Goal: Task Accomplishment & Management: Use online tool/utility

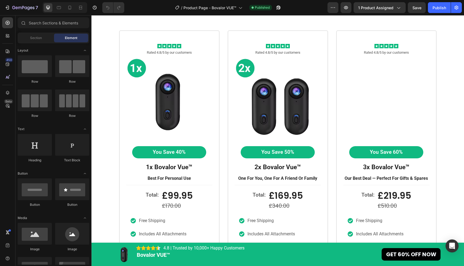
scroll to position [1669, 0]
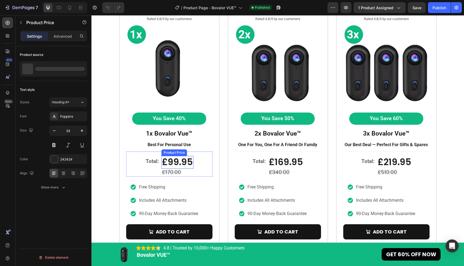
click at [184, 164] on div "£99.95" at bounding box center [177, 162] width 32 height 13
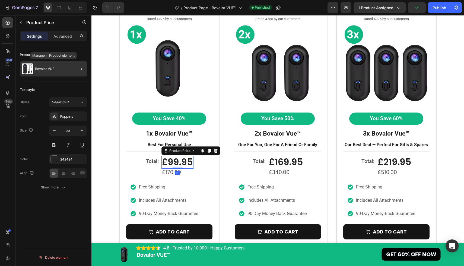
click at [53, 68] on p "Bovalor VUE" at bounding box center [44, 69] width 19 height 4
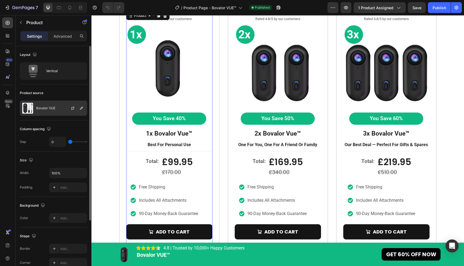
click at [56, 106] on div "Bovalor VUE" at bounding box center [53, 108] width 67 height 15
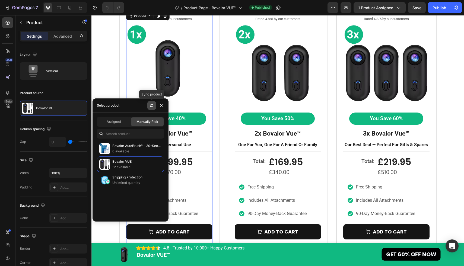
click at [152, 107] on icon "button" at bounding box center [151, 105] width 4 height 4
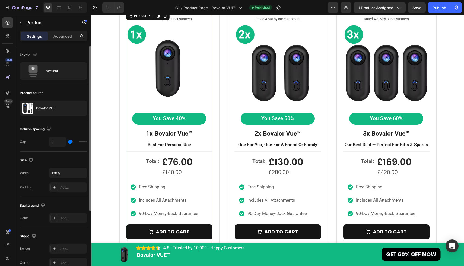
click at [77, 91] on div "Product source" at bounding box center [53, 93] width 67 height 9
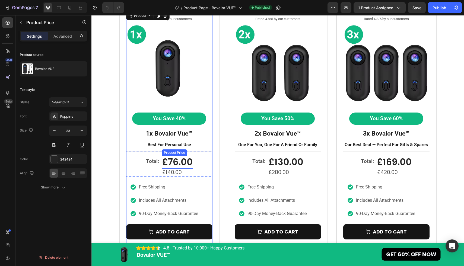
click at [183, 162] on div "£76.00" at bounding box center [177, 162] width 31 height 13
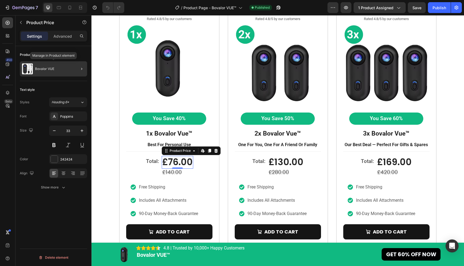
click at [61, 72] on div "Bovalor VUE" at bounding box center [53, 68] width 67 height 15
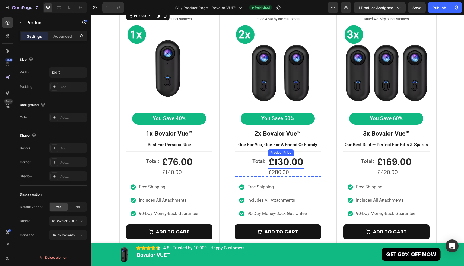
scroll to position [0, 0]
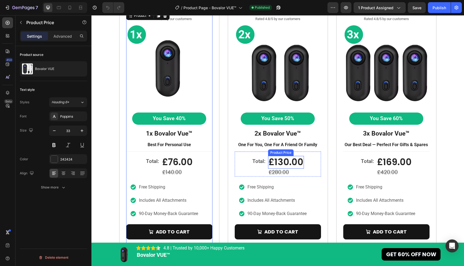
click at [282, 161] on div "£130.00" at bounding box center [286, 162] width 36 height 13
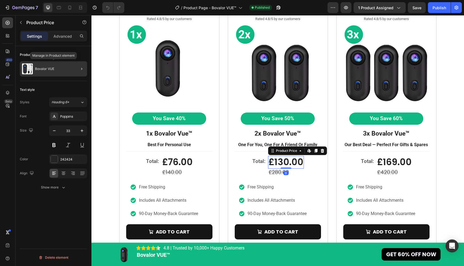
click at [59, 74] on div "Bovalor VUE" at bounding box center [53, 68] width 67 height 15
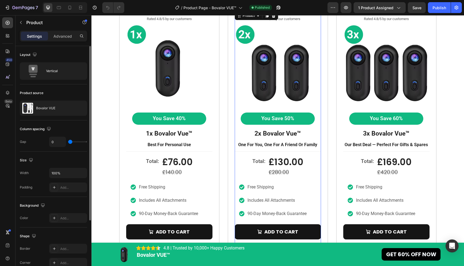
scroll to position [101, 0]
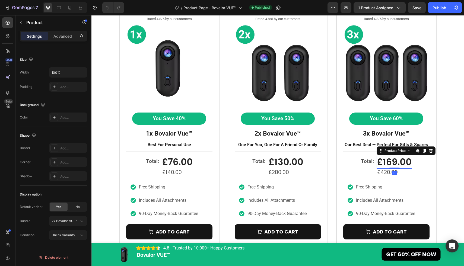
click at [398, 162] on div "£169.00" at bounding box center [395, 162] width 36 height 13
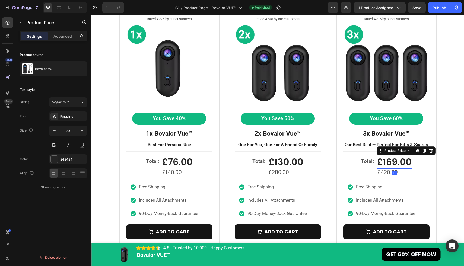
scroll to position [0, 0]
click at [51, 66] on div "Bovalor VUE" at bounding box center [53, 68] width 67 height 15
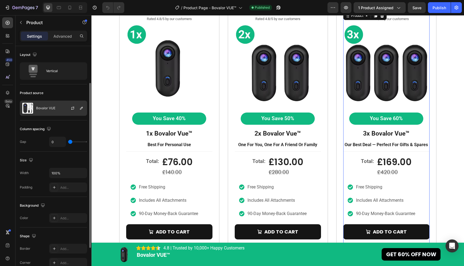
scroll to position [101, 0]
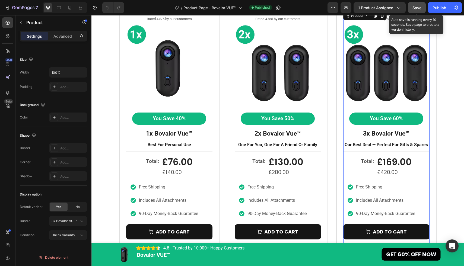
click at [416, 11] on button "Save" at bounding box center [417, 7] width 18 height 11
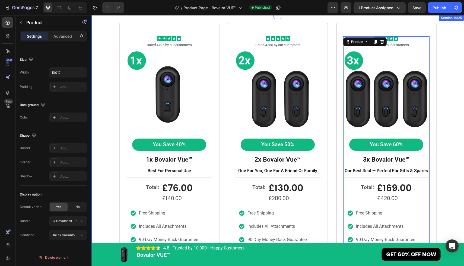
scroll to position [1631, 0]
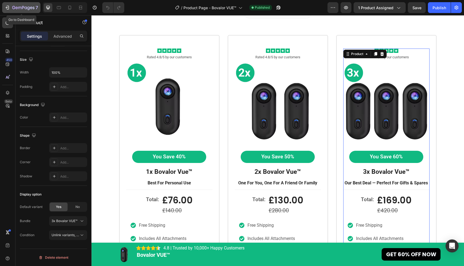
click at [12, 7] on icon "button" at bounding box center [13, 7] width 3 height 3
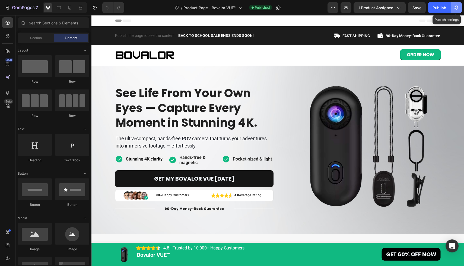
click at [456, 9] on icon "button" at bounding box center [456, 7] width 5 height 5
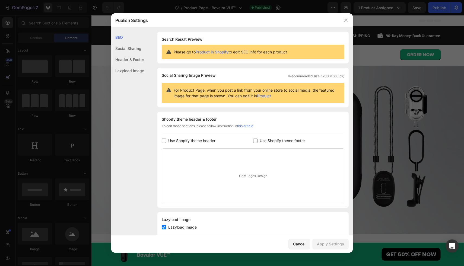
scroll to position [12, 0]
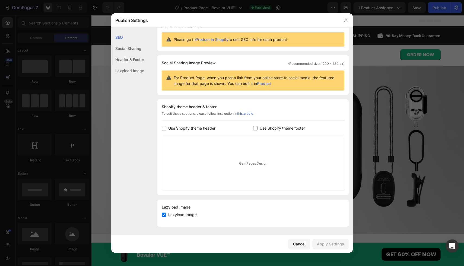
click at [129, 54] on div "Social Sharing" at bounding box center [127, 59] width 33 height 11
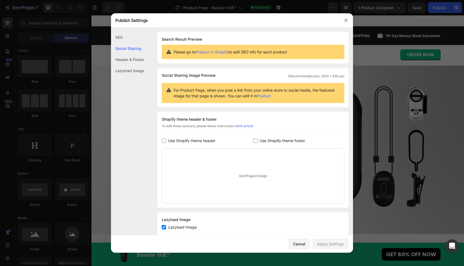
click at [139, 65] on div "Header & Footer" at bounding box center [127, 70] width 33 height 11
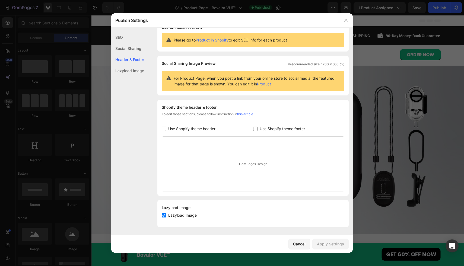
scroll to position [12, 0]
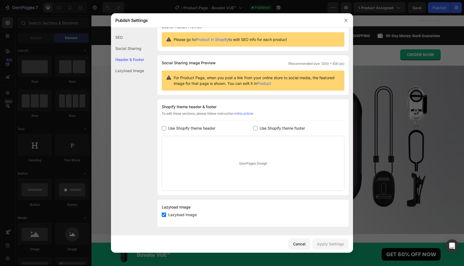
click at [133, 70] on div "Lazyload Image" at bounding box center [127, 70] width 33 height 11
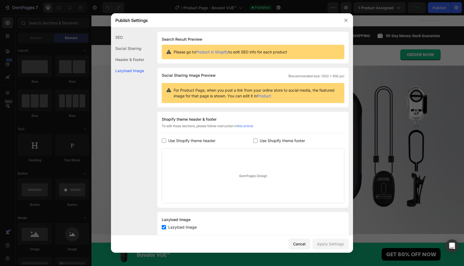
click at [118, 43] on div "SEO" at bounding box center [127, 48] width 33 height 11
click at [345, 20] on icon "button" at bounding box center [345, 20] width 3 height 3
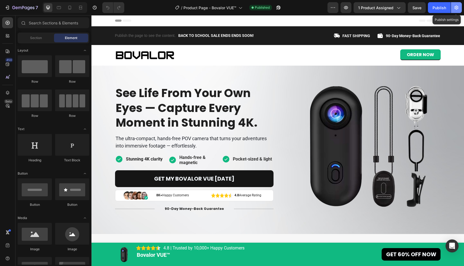
click at [457, 5] on icon "button" at bounding box center [456, 7] width 5 height 5
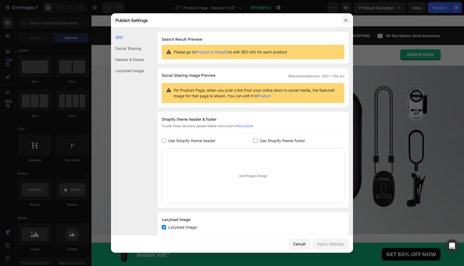
click at [344, 20] on icon "button" at bounding box center [346, 20] width 4 height 4
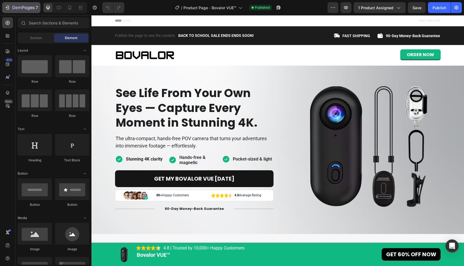
click at [9, 7] on icon "button" at bounding box center [7, 7] width 5 height 5
